Goal: Consume media (video, audio)

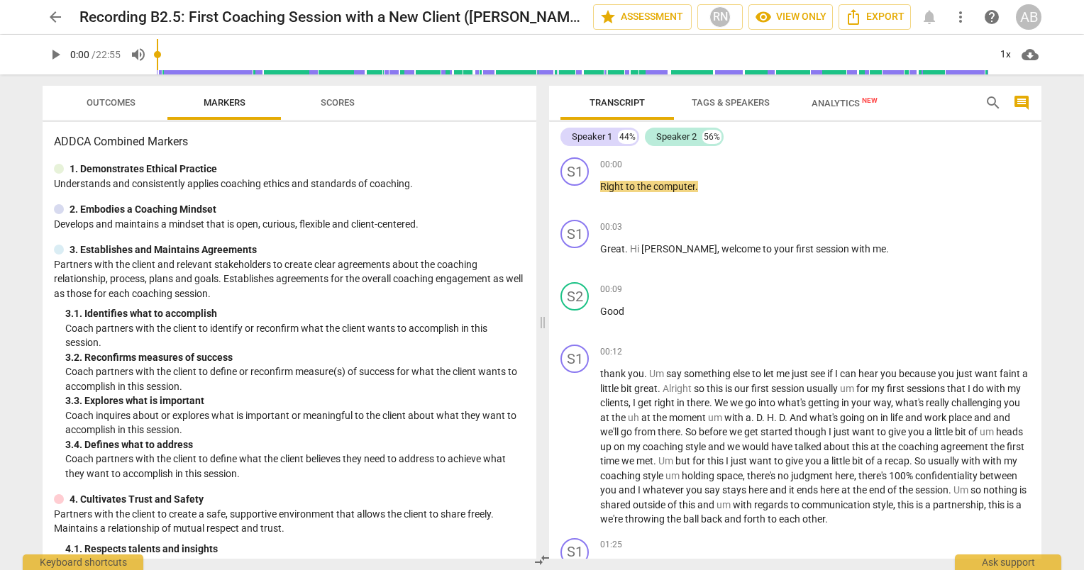
click at [52, 54] on span "play_arrow" at bounding box center [55, 54] width 17 height 17
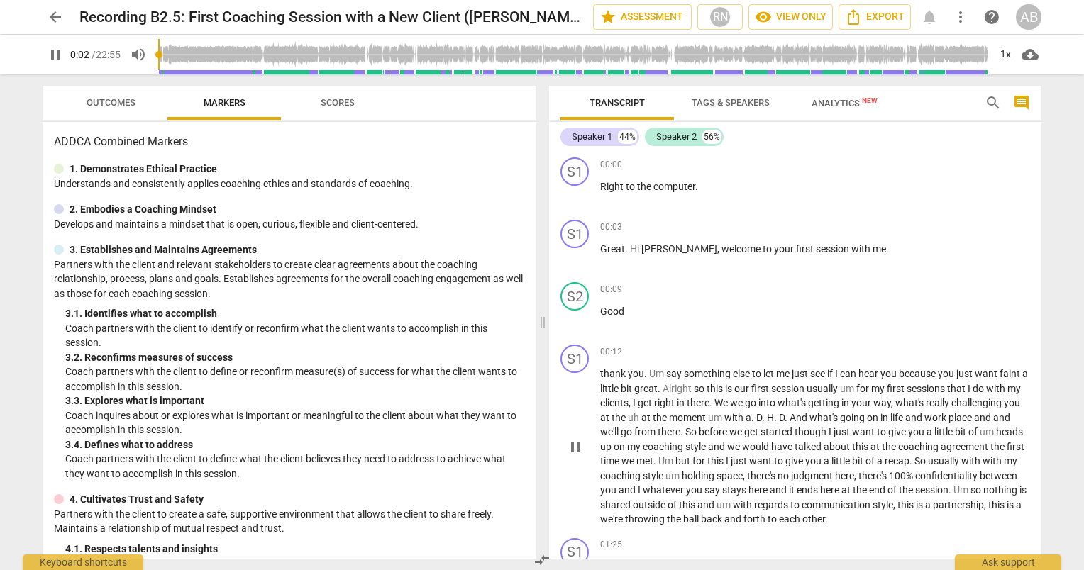
click at [606, 408] on p "thank you . Um say something else to let me just see if I can hear you because …" at bounding box center [815, 447] width 430 height 160
click at [579, 442] on span "pause" at bounding box center [575, 447] width 17 height 17
click at [579, 442] on span "play_arrow" at bounding box center [575, 447] width 17 height 17
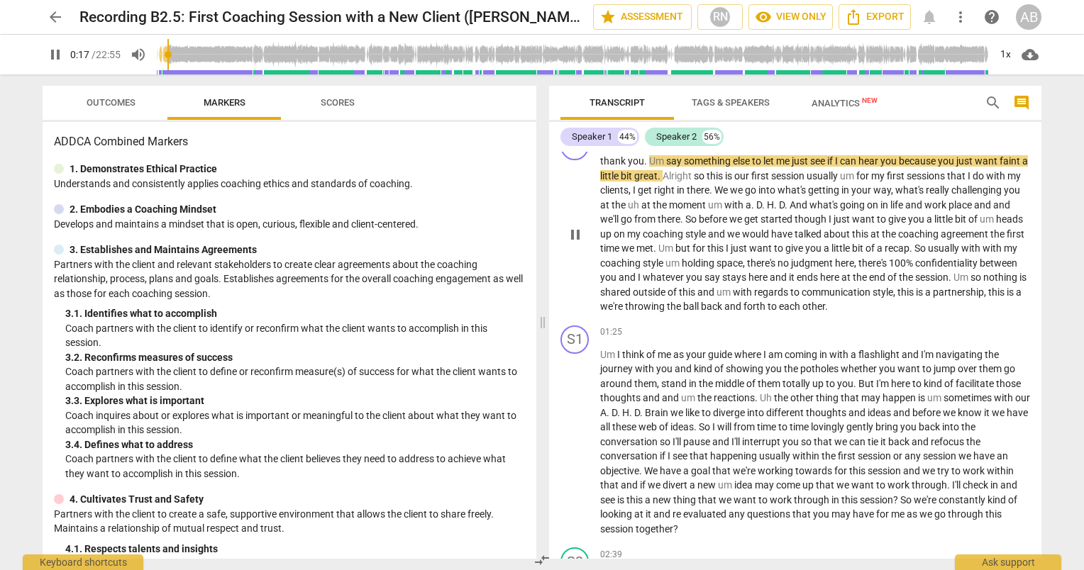
scroll to position [214, 0]
click at [670, 443] on span "so" at bounding box center [666, 440] width 13 height 11
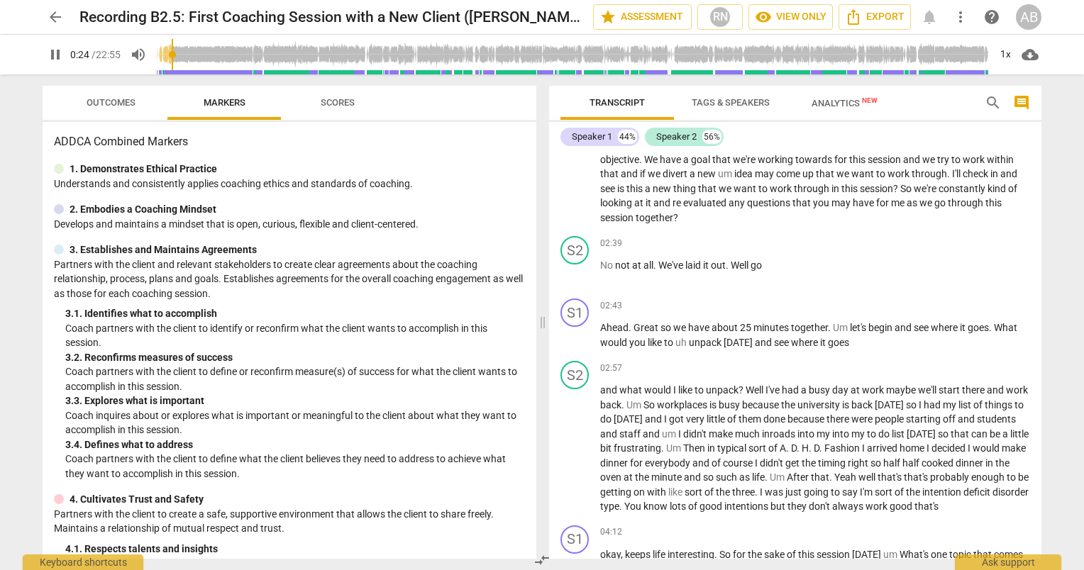
scroll to position [526, 0]
click at [594, 440] on div "play_arrow pause" at bounding box center [582, 447] width 36 height 121
click at [587, 444] on div "play_arrow pause" at bounding box center [582, 447] width 36 height 121
click at [567, 452] on span "pause" at bounding box center [575, 447] width 17 height 17
click at [567, 452] on span "play_arrow" at bounding box center [575, 447] width 17 height 17
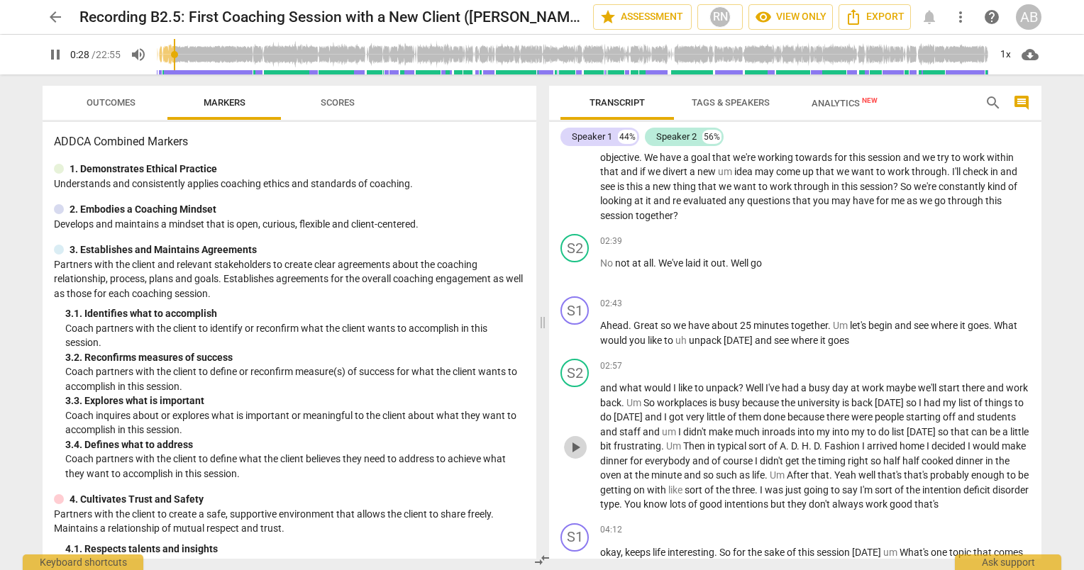
click at [565, 453] on span "play_arrow" at bounding box center [575, 447] width 23 height 17
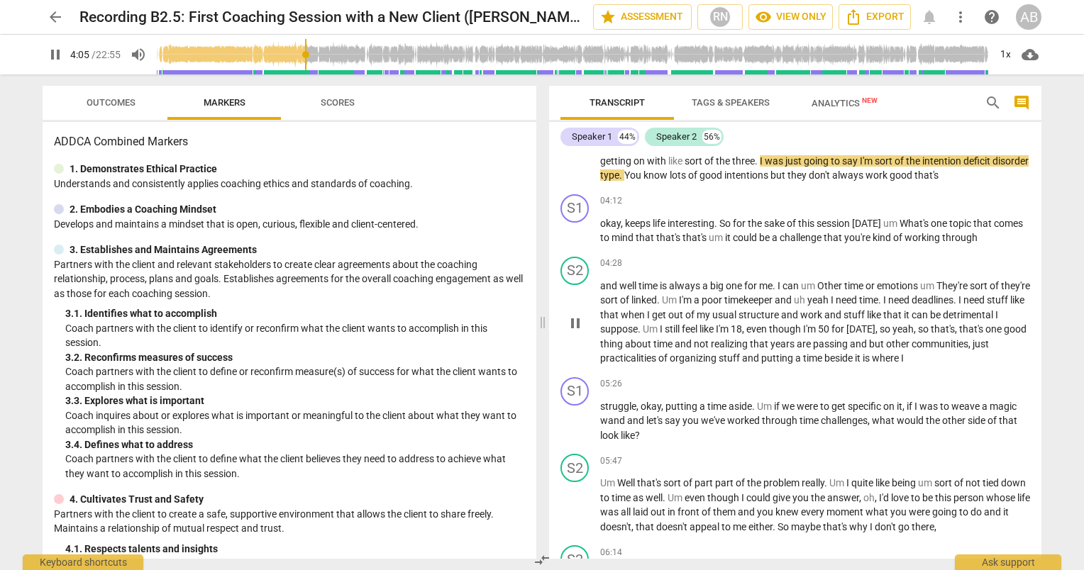
scroll to position [857, 0]
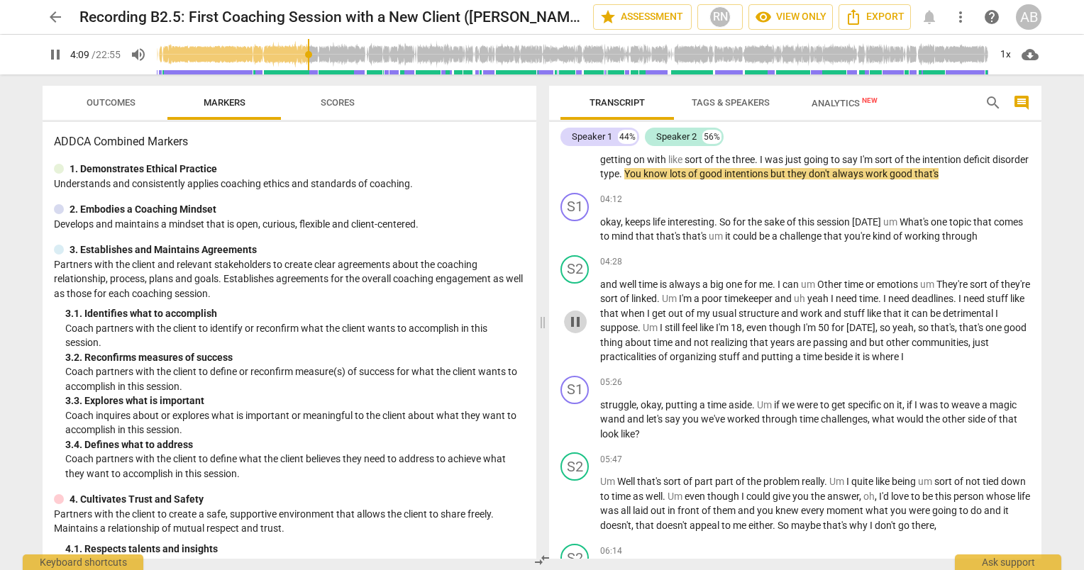
click at [575, 331] on span "pause" at bounding box center [575, 322] width 17 height 17
click at [575, 331] on span "play_arrow" at bounding box center [575, 322] width 17 height 17
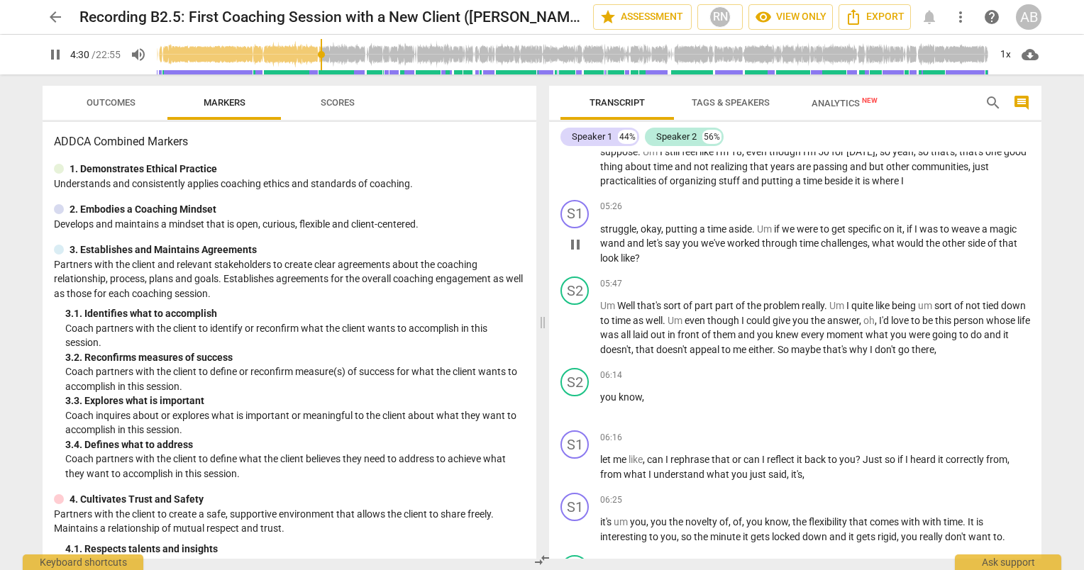
scroll to position [1033, 0]
click at [575, 332] on span "pause" at bounding box center [575, 329] width 17 height 17
click at [575, 338] on span "play_arrow" at bounding box center [575, 329] width 17 height 17
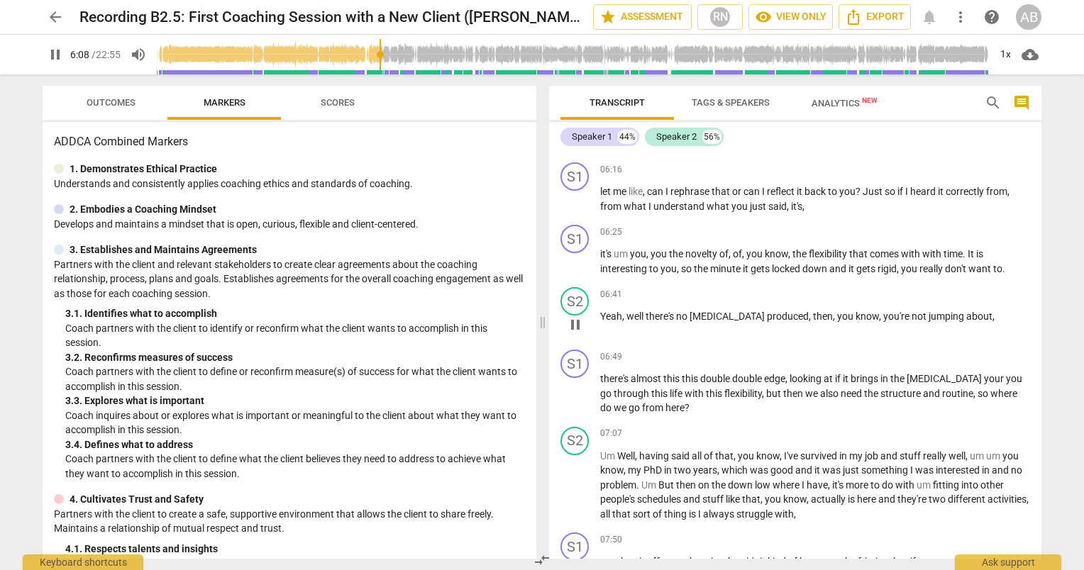
scroll to position [1309, 0]
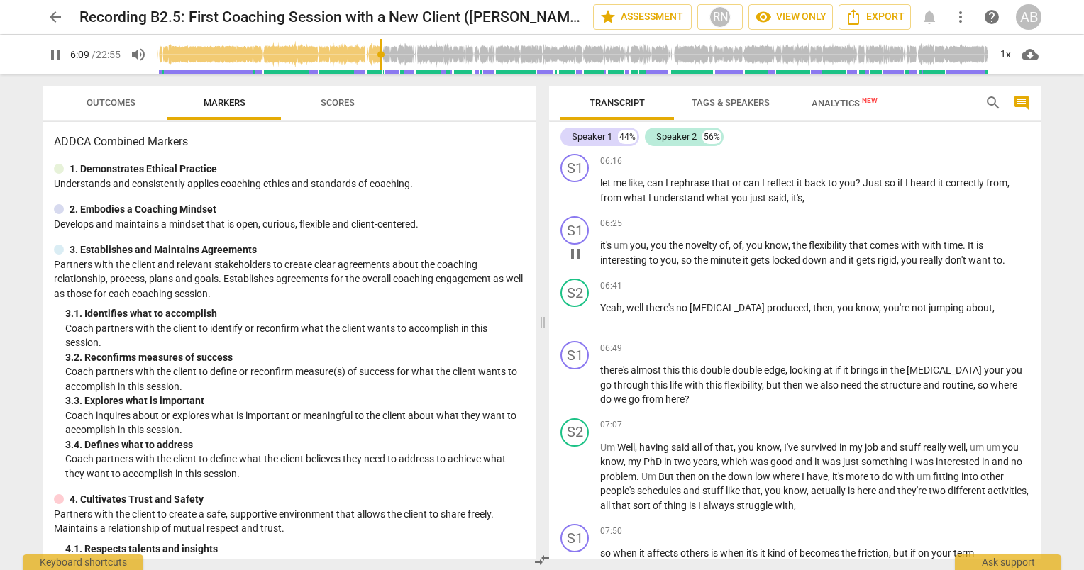
click at [644, 251] on span "you" at bounding box center [638, 245] width 16 height 11
click at [573, 325] on span "pause" at bounding box center [575, 316] width 17 height 17
click at [573, 325] on span "play_arrow" at bounding box center [575, 316] width 17 height 17
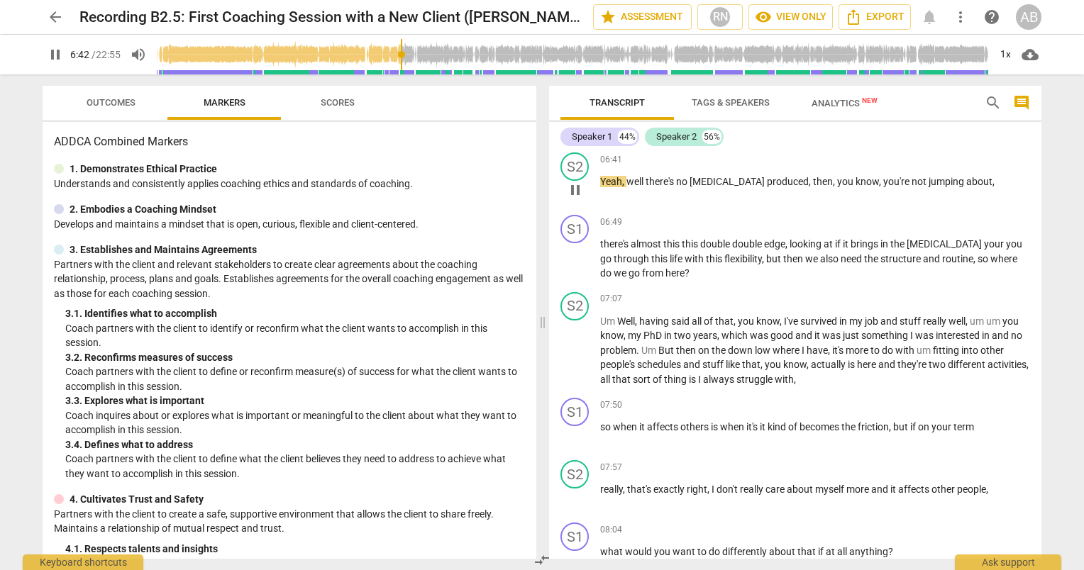
scroll to position [1437, 0]
click at [577, 267] on span "pause" at bounding box center [575, 258] width 17 height 17
click at [577, 267] on span "play_arrow" at bounding box center [575, 258] width 17 height 17
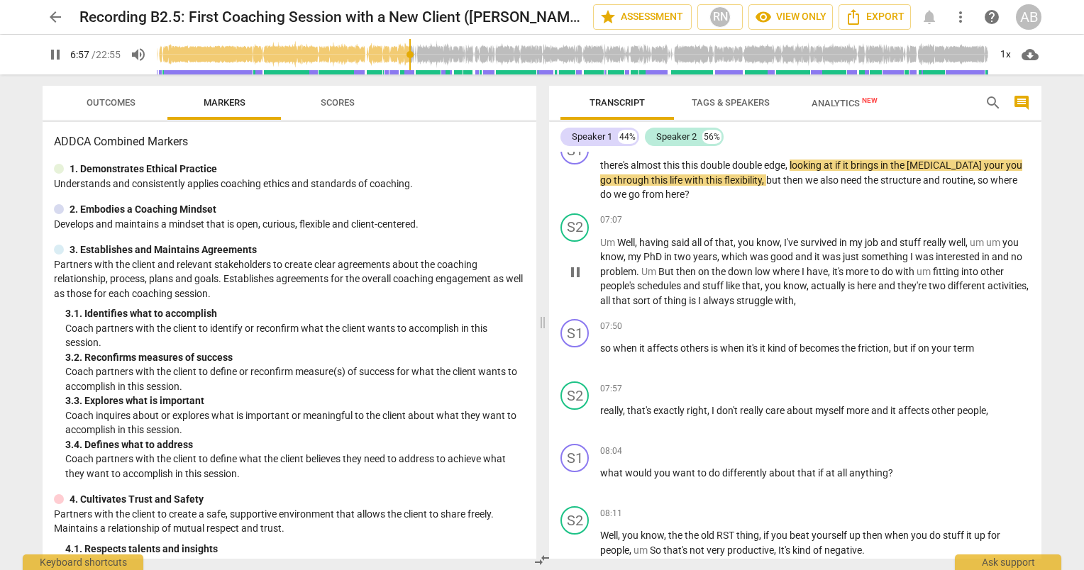
scroll to position [1523, 0]
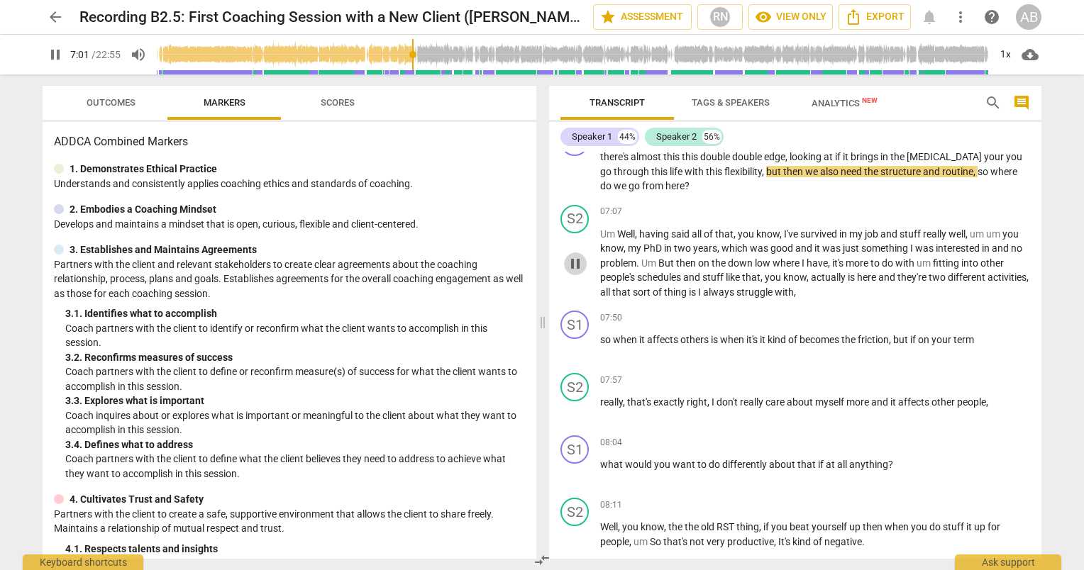
click at [579, 272] on span "pause" at bounding box center [575, 263] width 17 height 17
click at [579, 272] on span "play_arrow" at bounding box center [575, 263] width 17 height 17
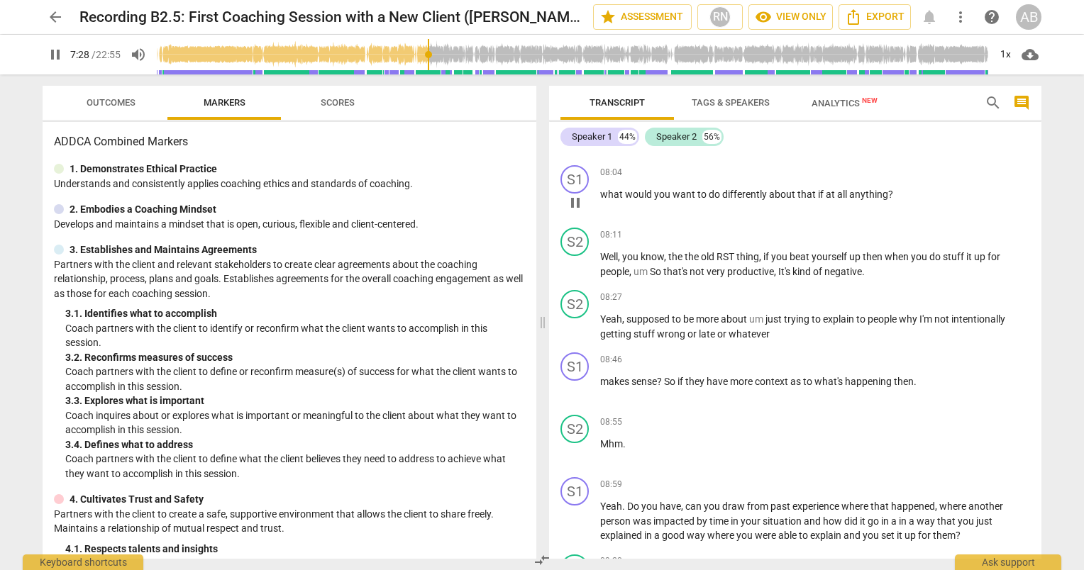
scroll to position [1794, 0]
click at [678, 258] on span "the" at bounding box center [676, 255] width 16 height 11
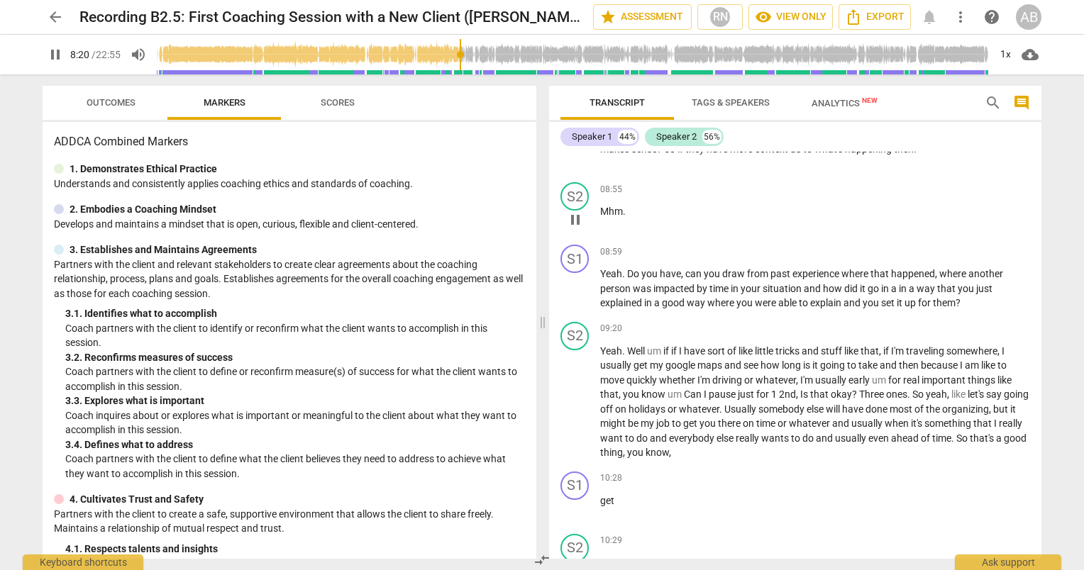
scroll to position [2026, 0]
drag, startPoint x: 694, startPoint y: 301, endPoint x: 593, endPoint y: 312, distance: 101.3
click at [593, 306] on div "play_arrow pause" at bounding box center [582, 289] width 36 height 33
click at [567, 287] on div "play_arrow pause" at bounding box center [582, 289] width 36 height 33
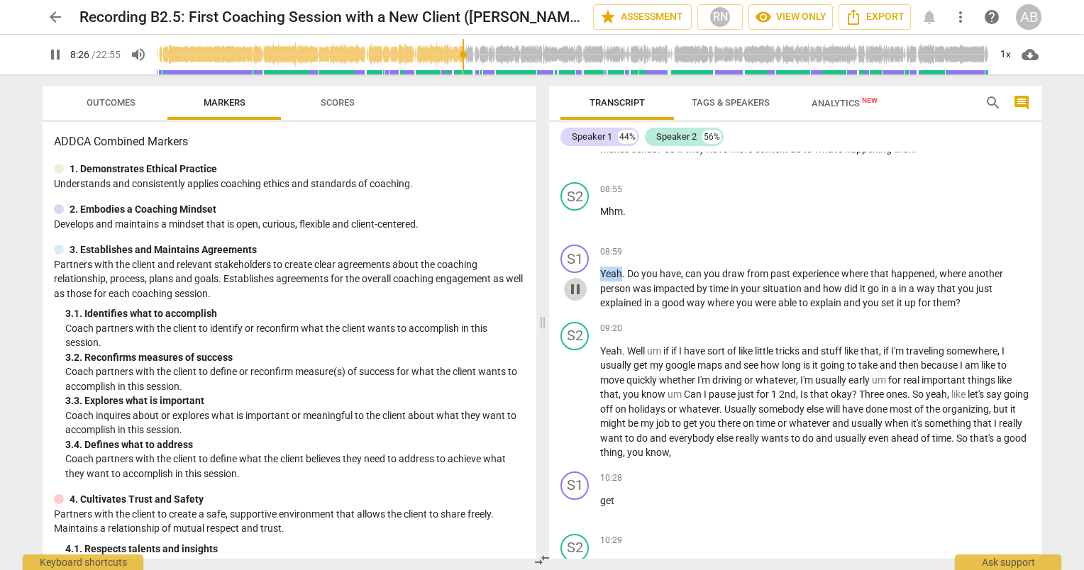
drag, startPoint x: 567, startPoint y: 287, endPoint x: 573, endPoint y: 293, distance: 8.5
click at [573, 293] on span "pause" at bounding box center [575, 289] width 17 height 17
click at [0, 0] on span "play_arrow" at bounding box center [0, 0] width 0 height 0
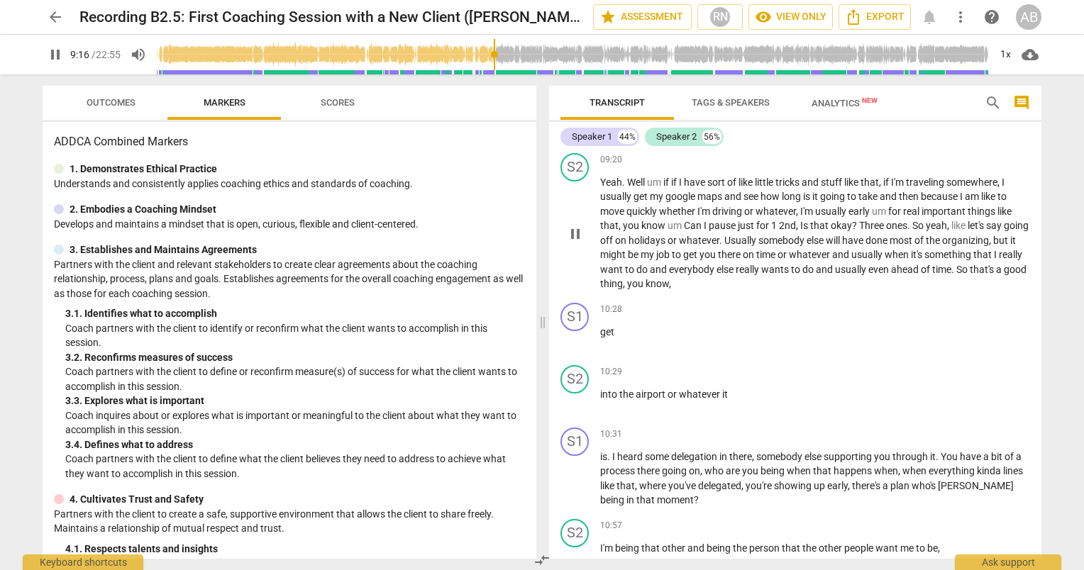
scroll to position [2195, 0]
click at [584, 251] on div "play_arrow pause" at bounding box center [582, 234] width 36 height 106
click at [579, 231] on button "pause" at bounding box center [575, 233] width 23 height 23
click at [578, 238] on span "play_arrow" at bounding box center [575, 233] width 17 height 17
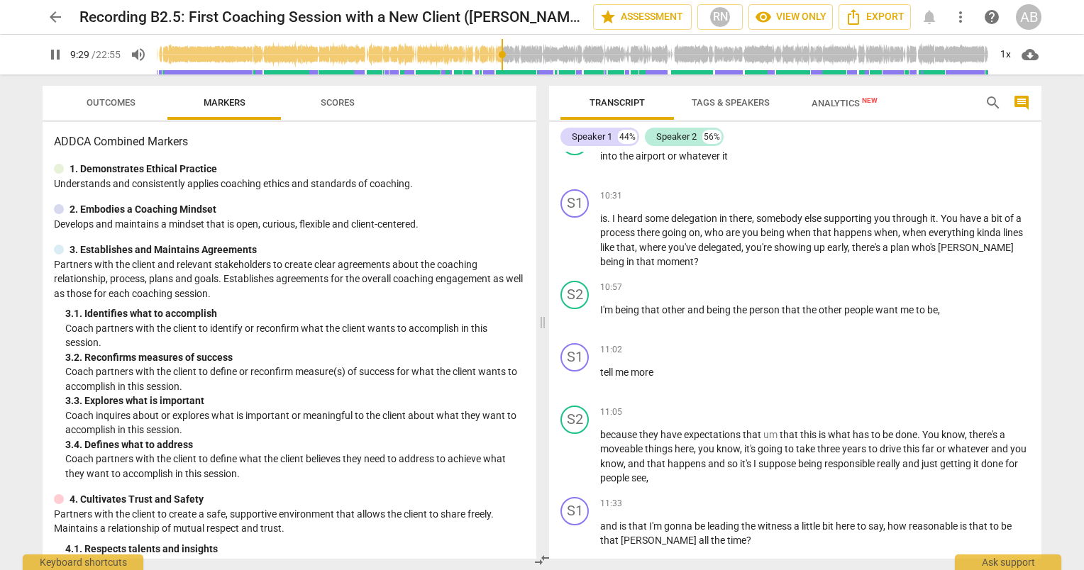
scroll to position [2433, 0]
click at [572, 247] on span "pause" at bounding box center [575, 241] width 17 height 17
click at [572, 247] on span "play_arrow" at bounding box center [575, 241] width 17 height 17
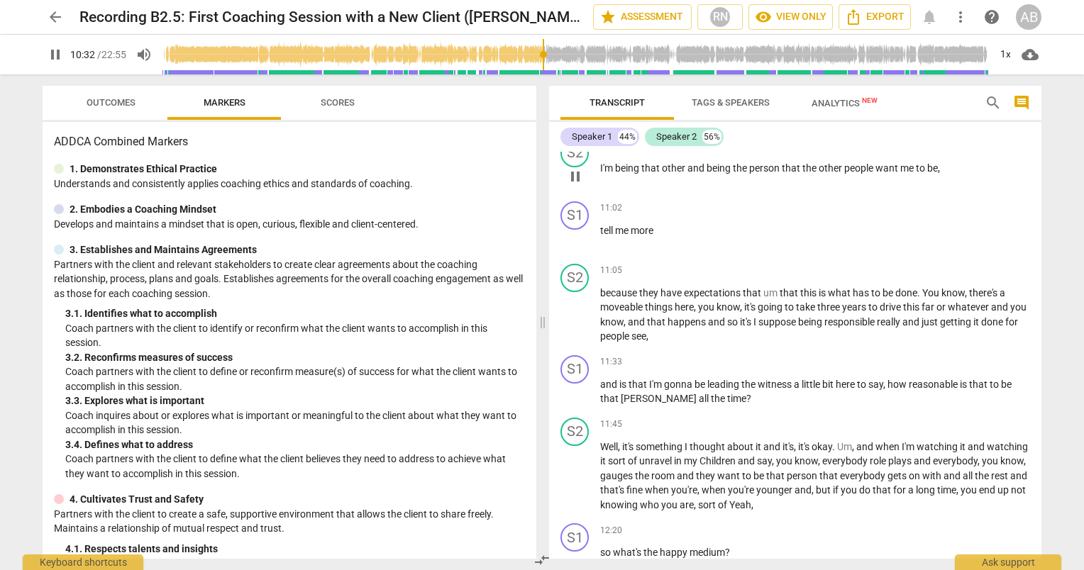
scroll to position [2585, 0]
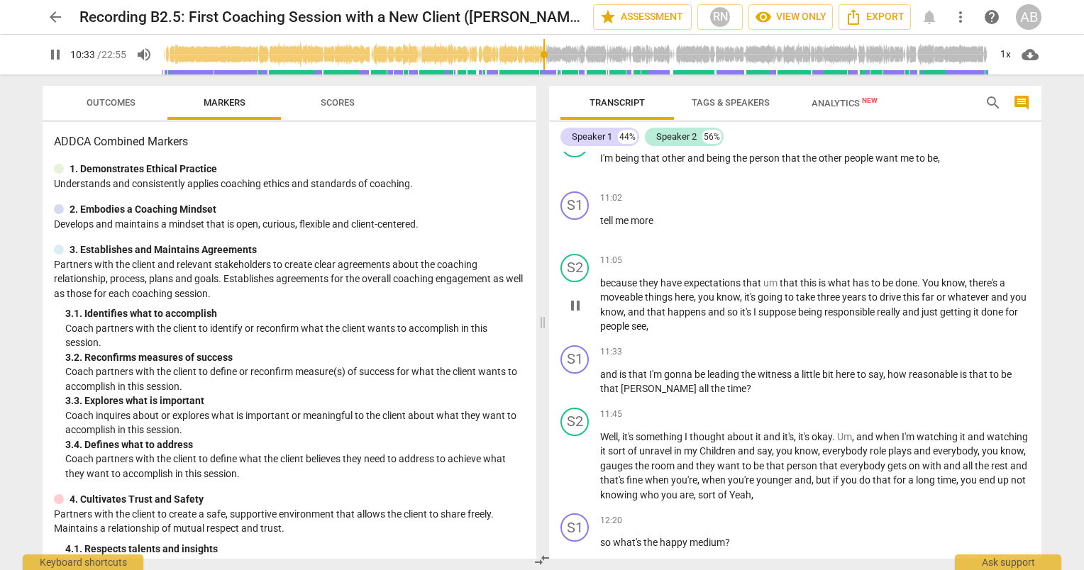
click at [582, 313] on span "pause" at bounding box center [575, 305] width 17 height 17
drag, startPoint x: 582, startPoint y: 313, endPoint x: 559, endPoint y: 324, distance: 26.0
click at [559, 324] on div "S2 play_arrow pause 11:05 keyboard_arrow_right because they have expectations t…" at bounding box center [795, 293] width 492 height 91
click at [573, 314] on span "play_arrow" at bounding box center [575, 305] width 17 height 17
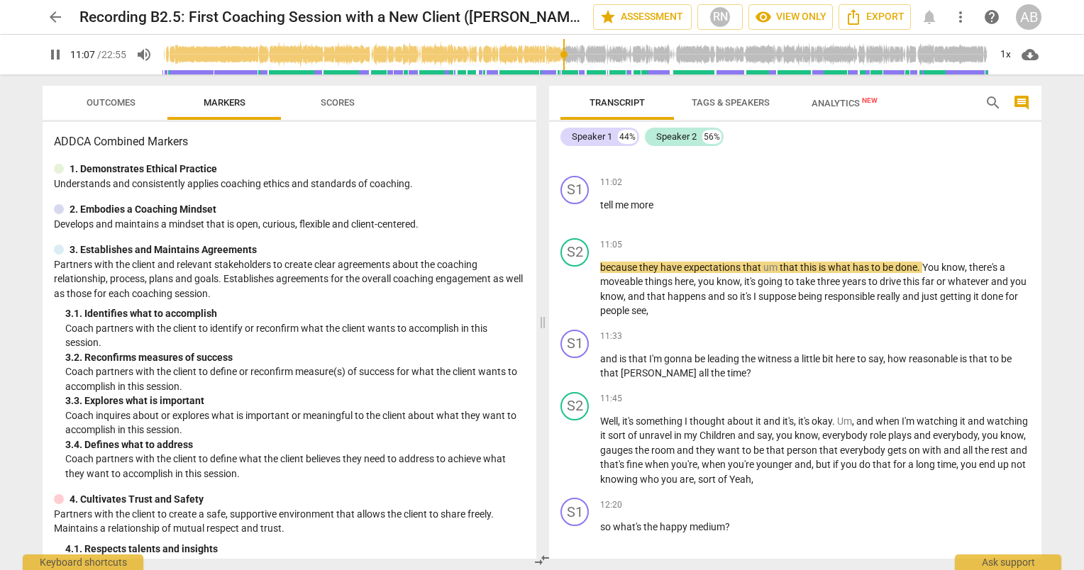
click at [342, 102] on span "Scores" at bounding box center [338, 102] width 34 height 11
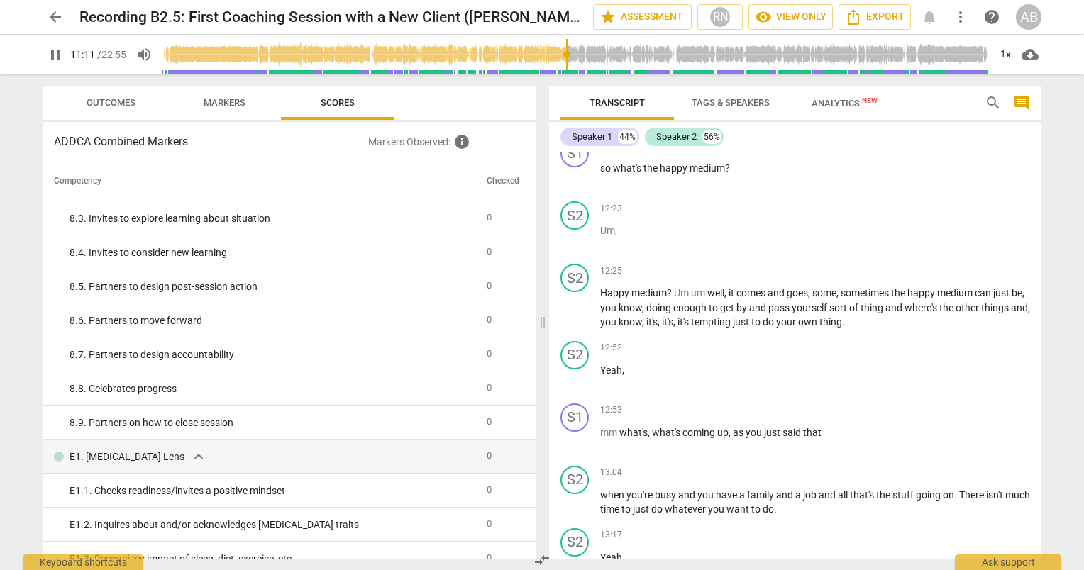
scroll to position [2959, 0]
click at [55, 55] on span "pause" at bounding box center [55, 54] width 17 height 17
click at [55, 55] on span "play_arrow" at bounding box center [55, 54] width 17 height 17
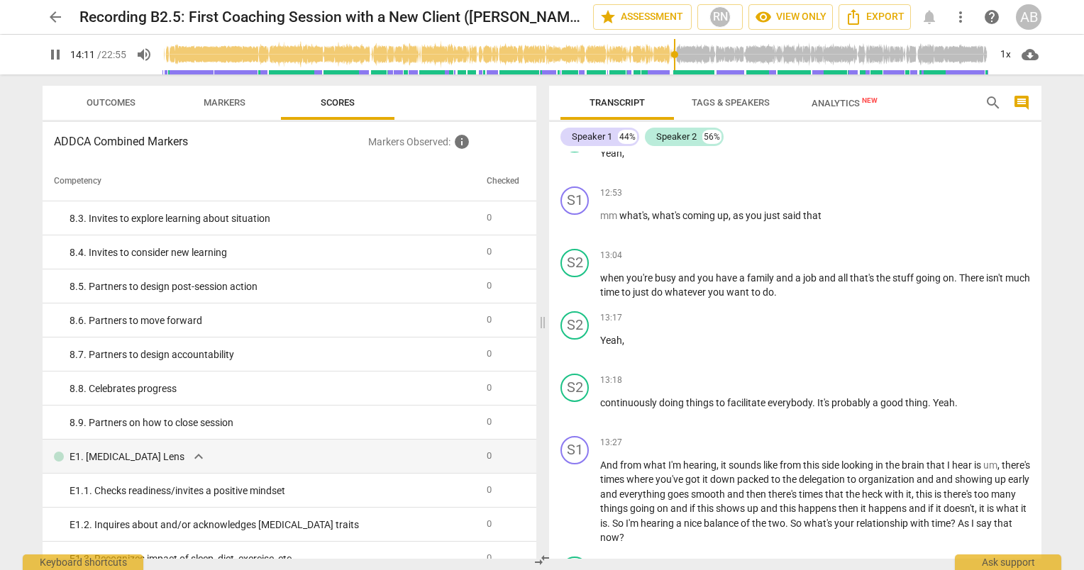
scroll to position [3606, 0]
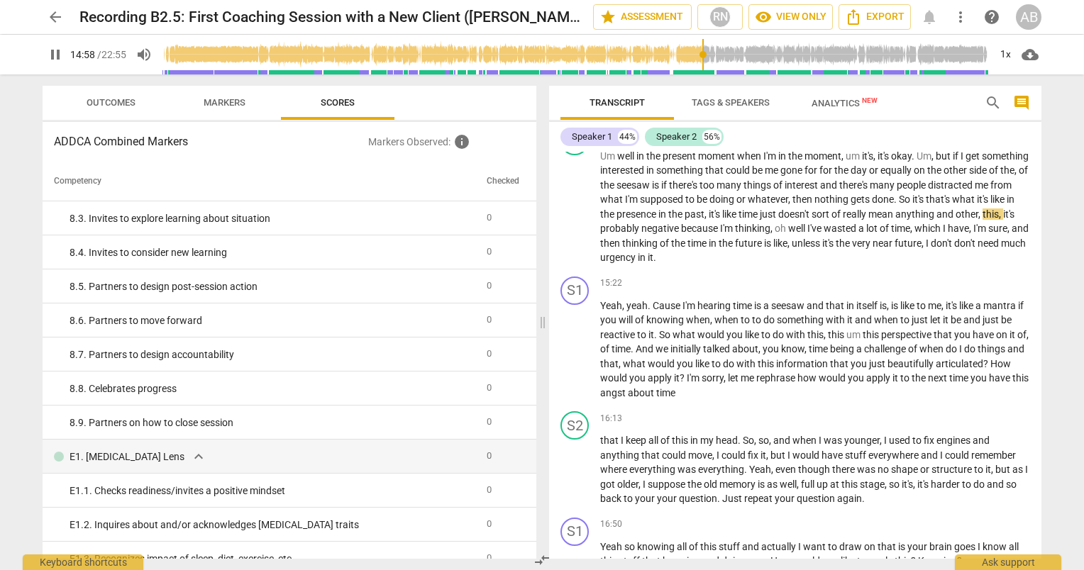
click at [56, 44] on button "pause" at bounding box center [56, 55] width 26 height 26
type input "899"
click at [54, 16] on span "arrow_back" at bounding box center [55, 17] width 17 height 17
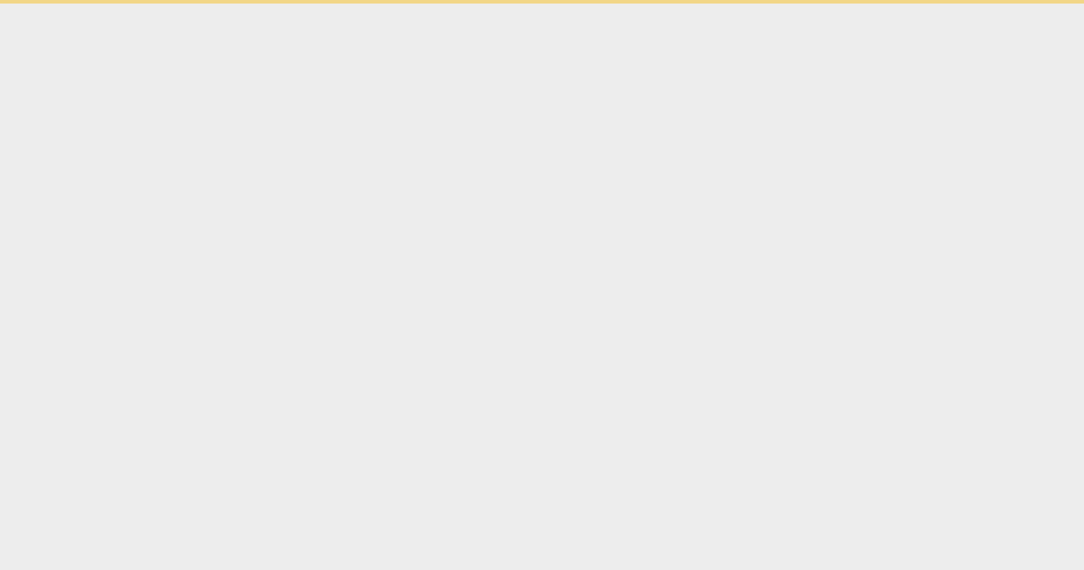
click at [54, 4] on html "Ask support" at bounding box center [542, 2] width 1084 height 4
